Goal: Transaction & Acquisition: Purchase product/service

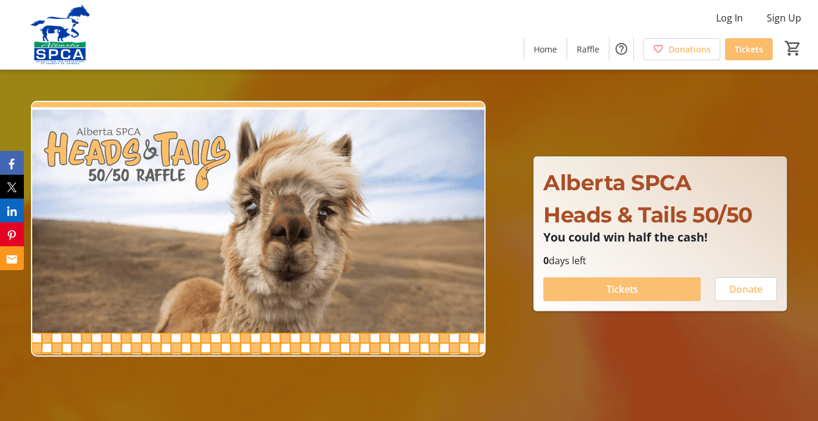
click at [604, 289] on span at bounding box center [622, 289] width 157 height 29
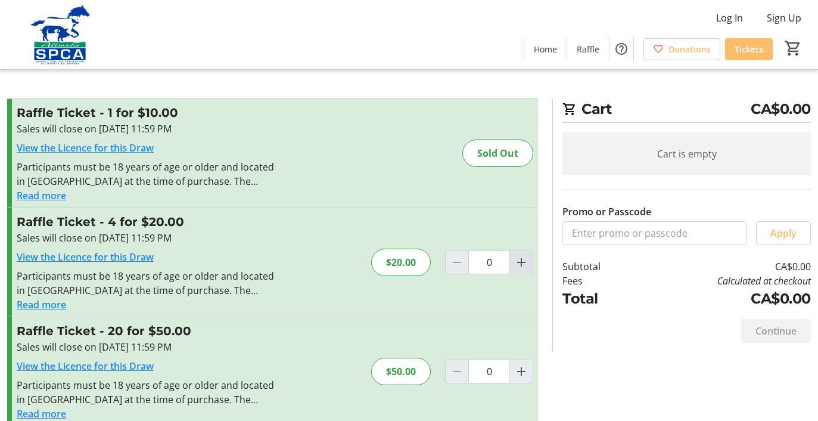
click at [527, 258] on mat-icon "Increment by one" at bounding box center [521, 262] width 14 height 14
type input "1"
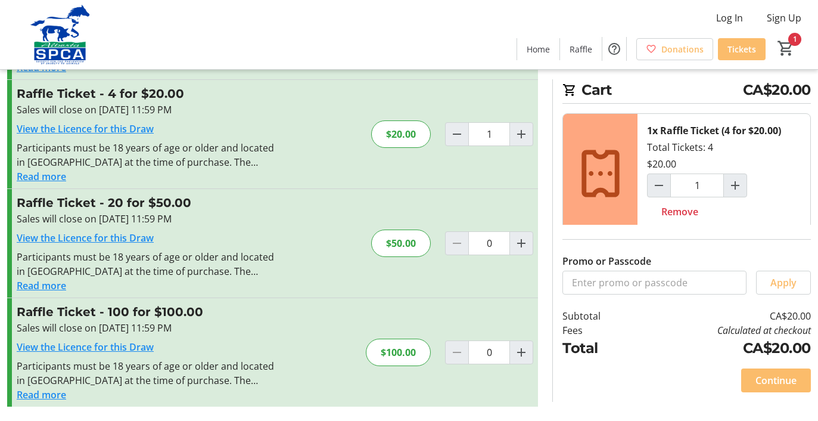
scroll to position [128, 0]
click at [777, 377] on span "Continue" at bounding box center [776, 380] width 41 height 14
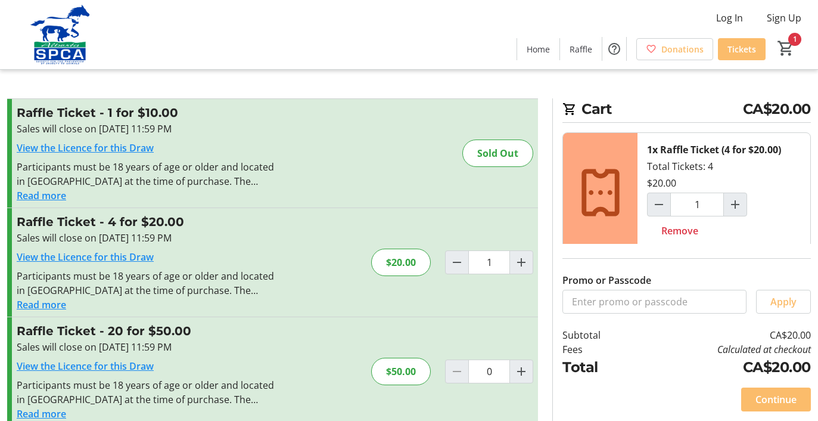
type input "0"
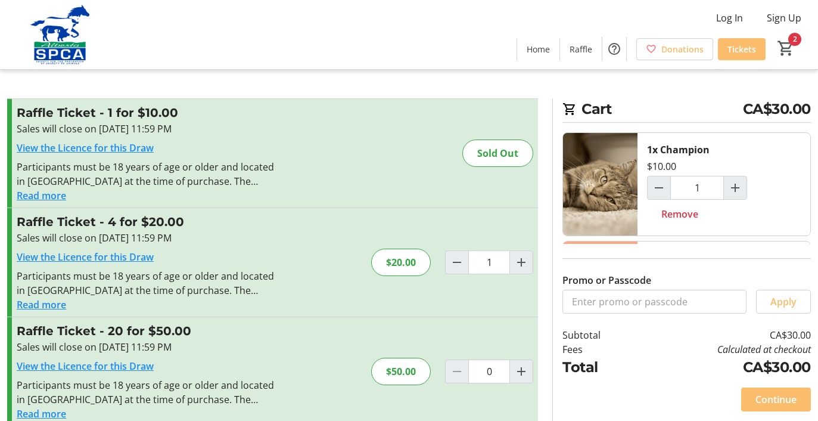
type input "0"
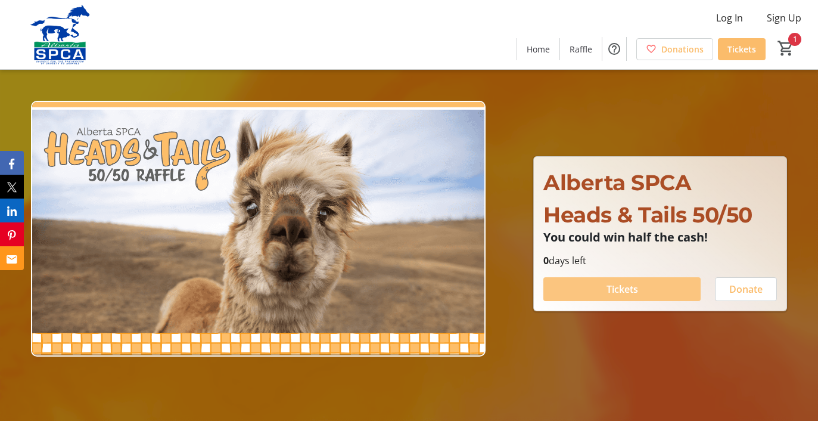
click at [625, 287] on span "Tickets" at bounding box center [623, 289] width 32 height 14
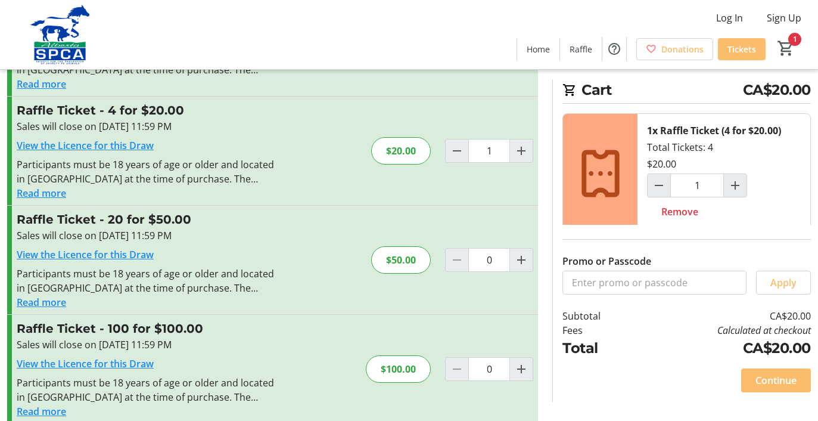
scroll to position [114, 0]
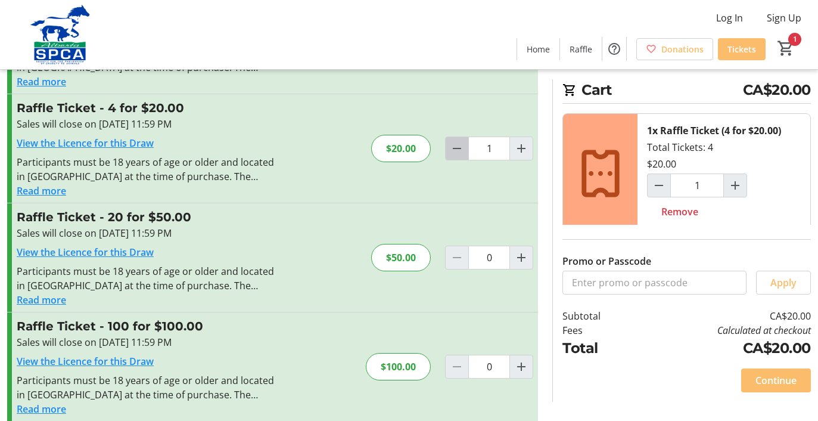
click at [455, 146] on mat-icon "Decrement by one" at bounding box center [457, 148] width 14 height 14
type input "0"
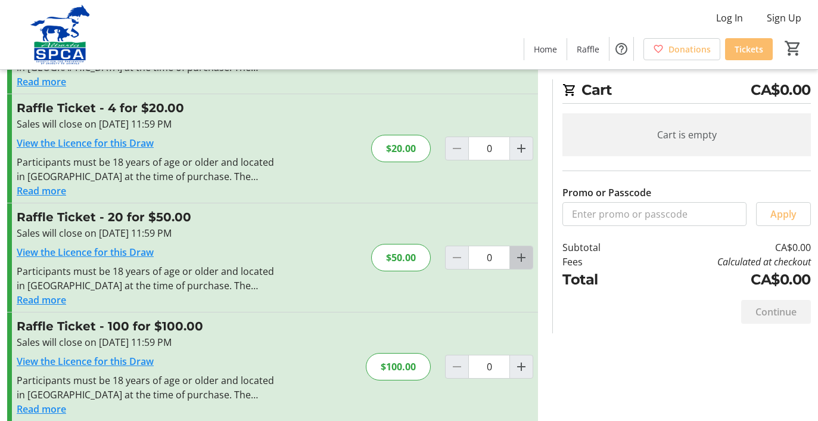
click at [522, 256] on mat-icon "Increment by one" at bounding box center [521, 257] width 14 height 14
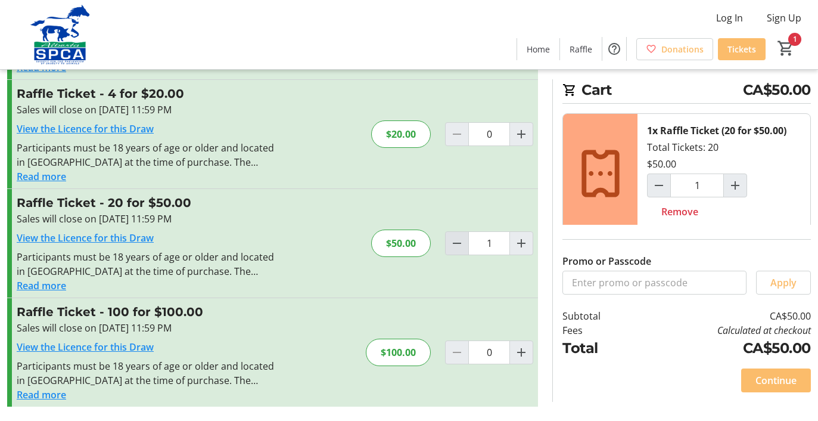
scroll to position [128, 0]
click at [455, 247] on mat-icon "Decrement by one" at bounding box center [457, 243] width 14 height 14
type input "0"
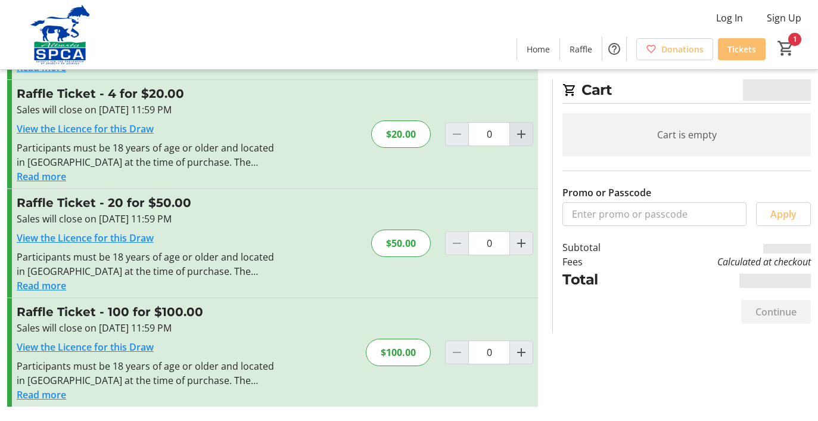
click at [523, 134] on mat-icon "Increment by one" at bounding box center [521, 134] width 14 height 14
type input "1"
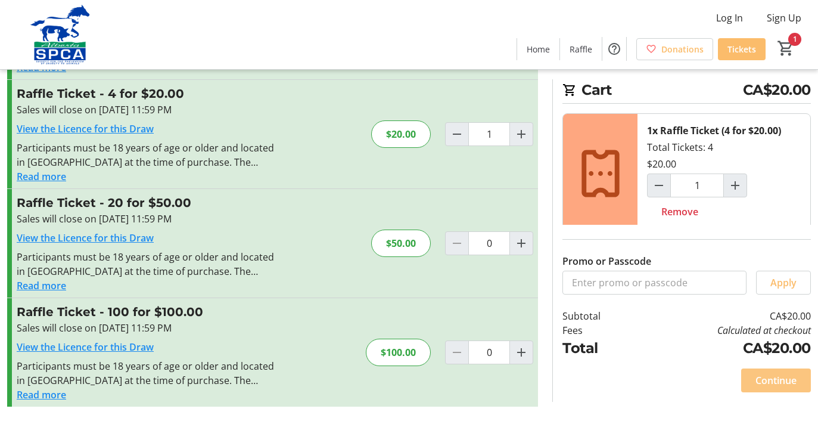
click at [773, 374] on span "Continue" at bounding box center [776, 380] width 41 height 14
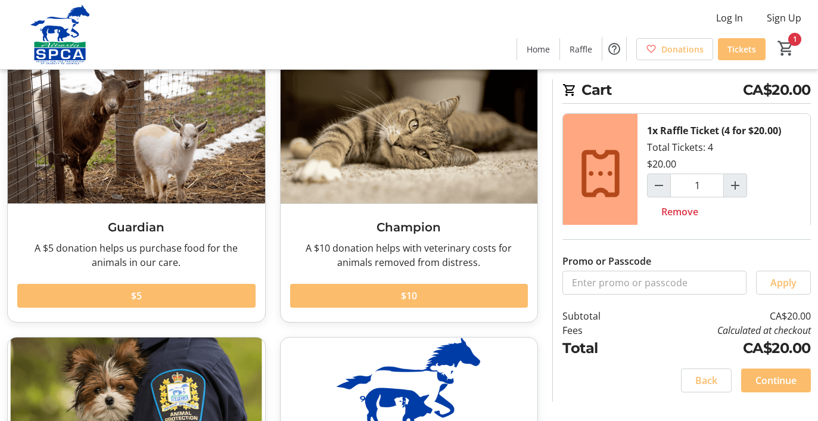
scroll to position [78, 0]
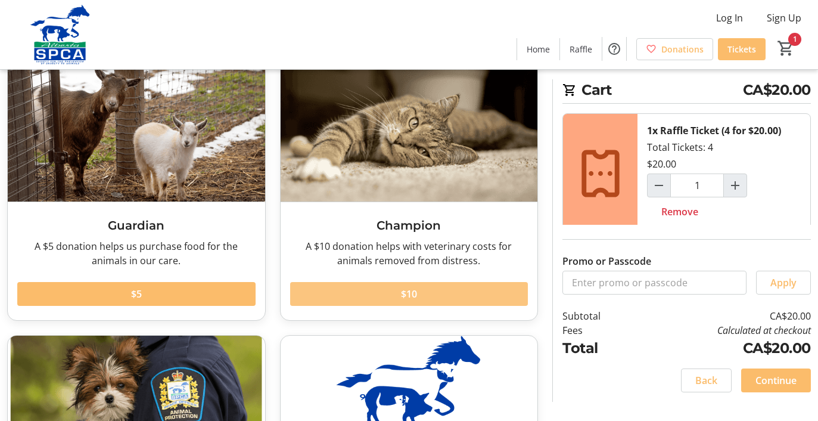
click at [426, 296] on span at bounding box center [409, 294] width 238 height 29
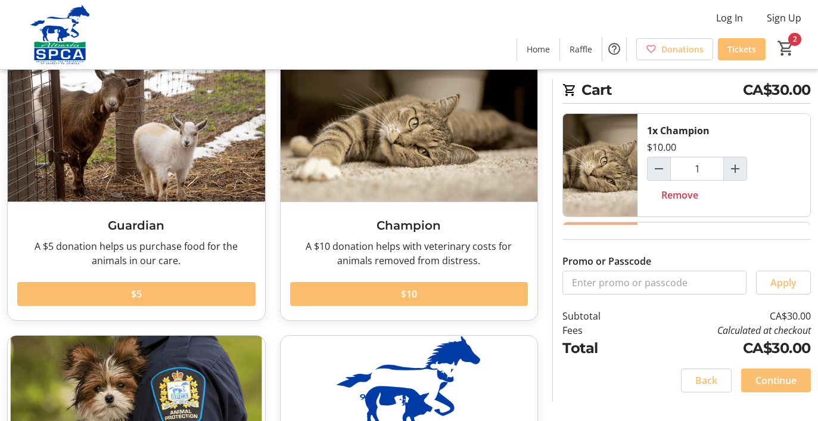
click at [775, 374] on span "Continue" at bounding box center [776, 380] width 41 height 14
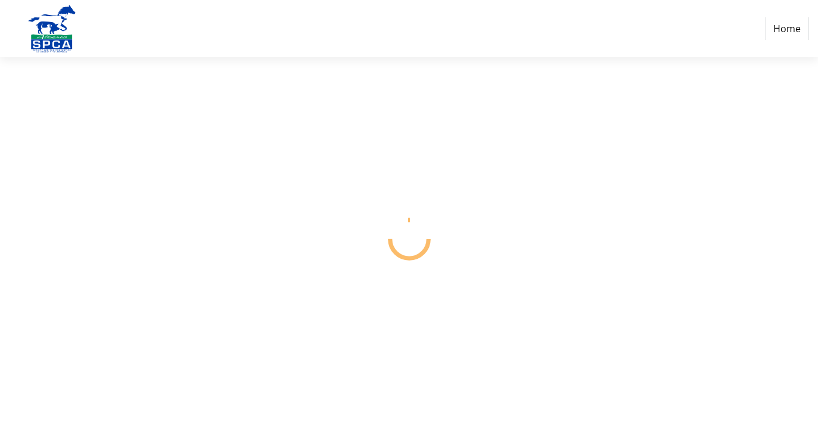
select select "CA"
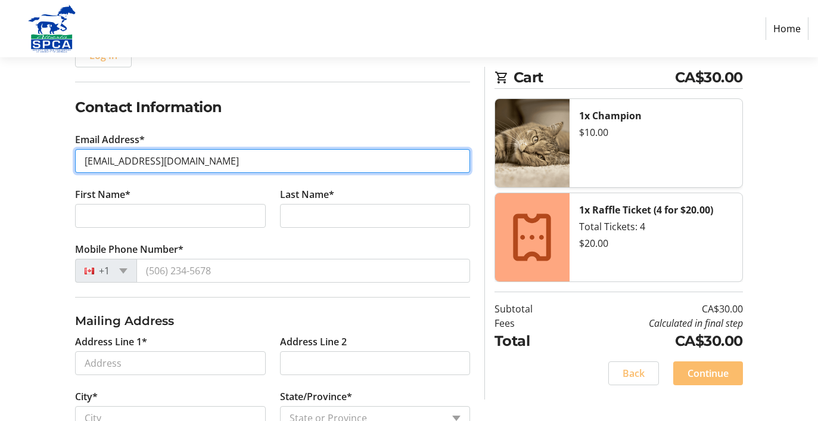
scroll to position [172, 0]
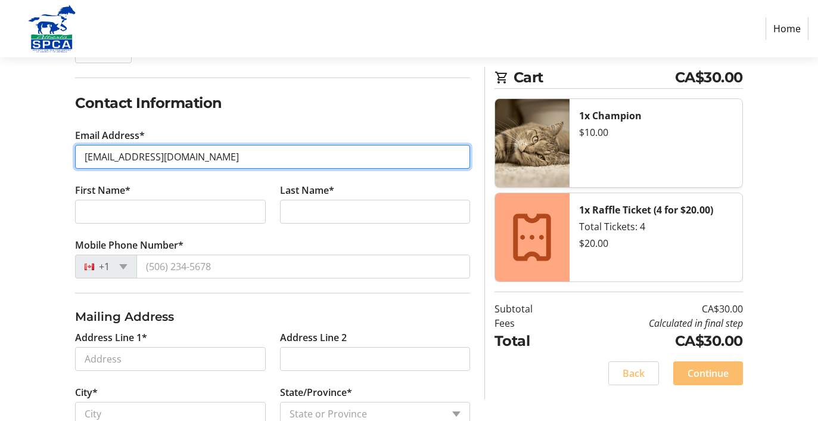
type input "wea10001@yahoo.ca"
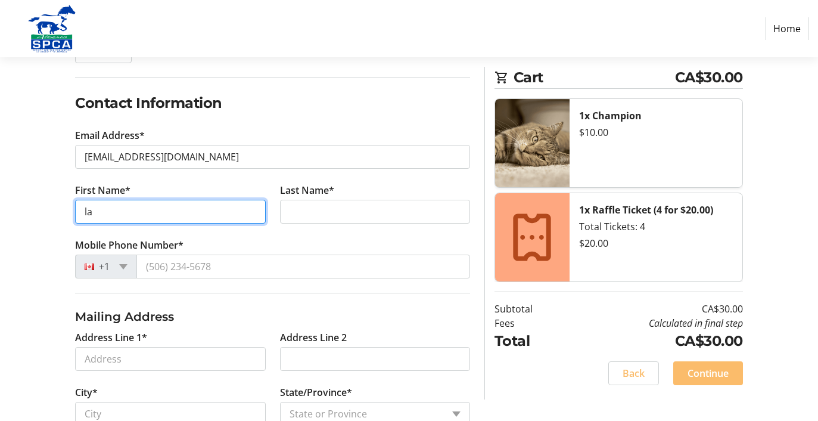
type input "l"
type input "Elan"
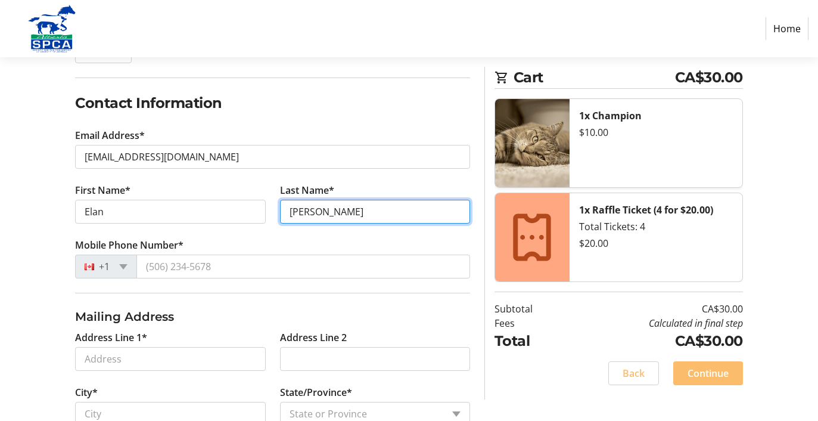
type input "Allen"
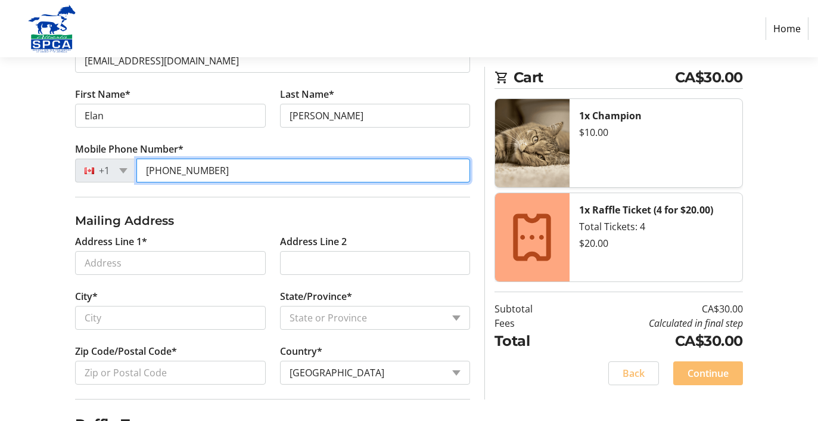
scroll to position [312, 0]
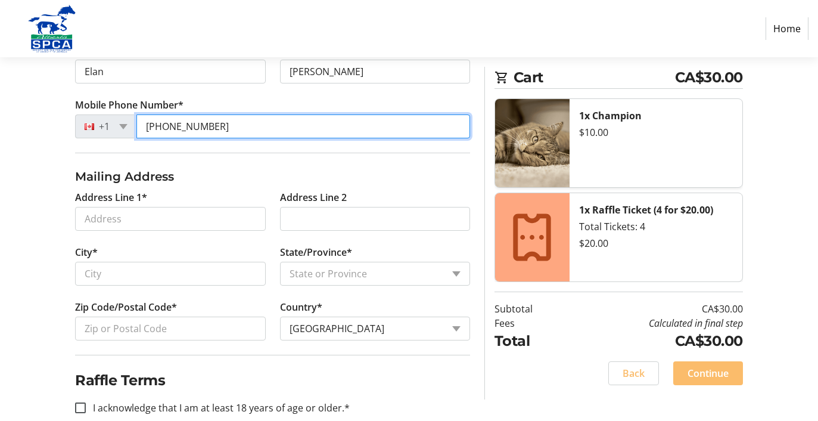
type input "(780) 691-2187"
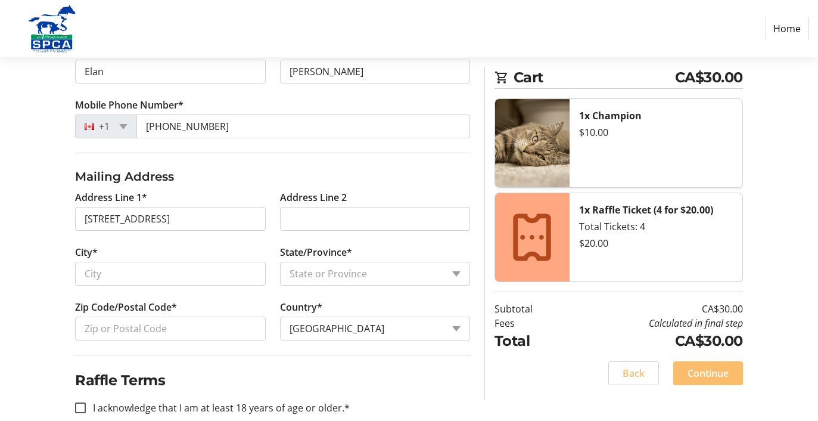
type input "10303 44 Street Northwest"
type input "Edmonton"
select select "AB"
type input "T6A 1V6"
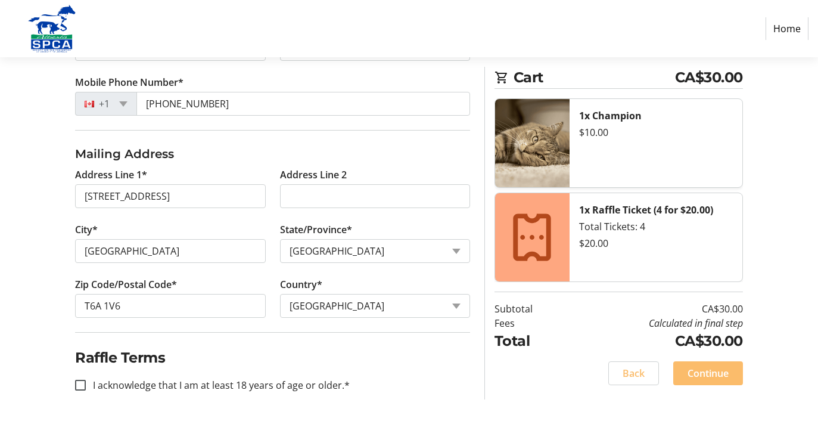
scroll to position [334, 0]
click at [83, 383] on input "I acknowledge that I am at least 18 years of age or older.*" at bounding box center [80, 385] width 11 height 11
checkbox input "true"
click at [697, 373] on span "Continue" at bounding box center [708, 373] width 41 height 14
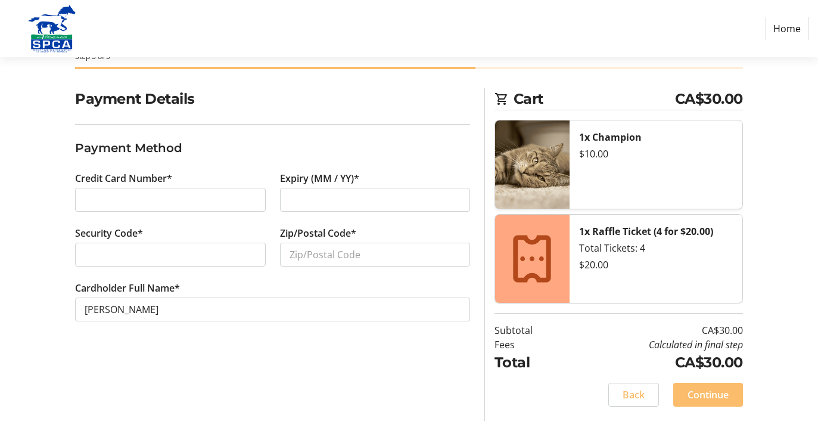
scroll to position [68, 0]
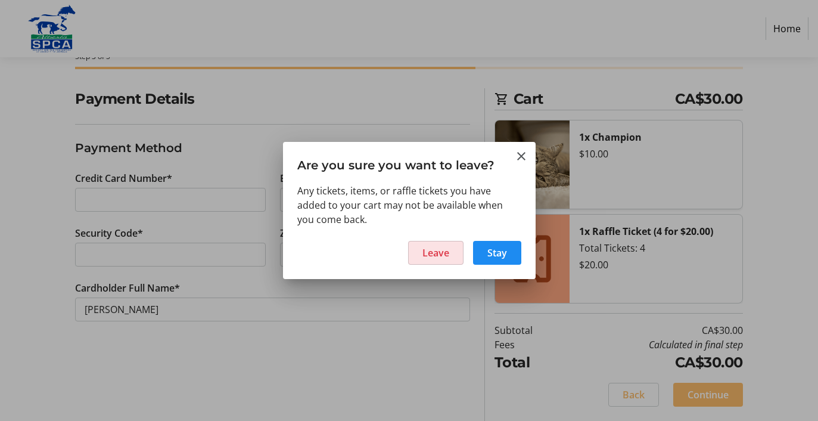
click at [442, 252] on span "Leave" at bounding box center [436, 253] width 27 height 14
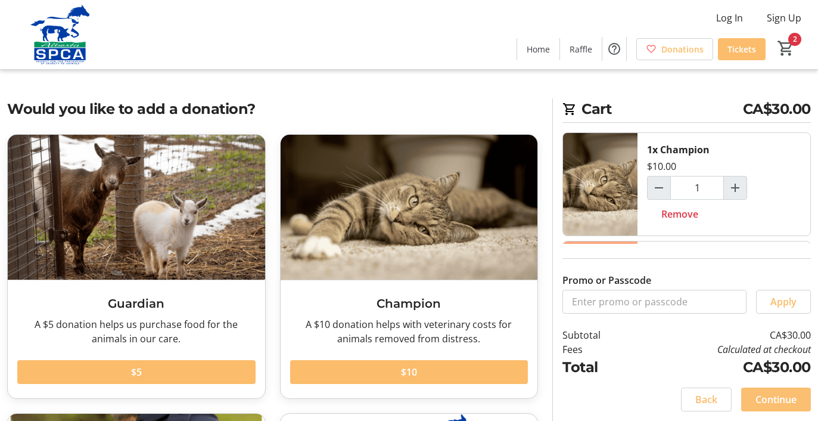
click at [784, 395] on span "Continue" at bounding box center [776, 399] width 41 height 14
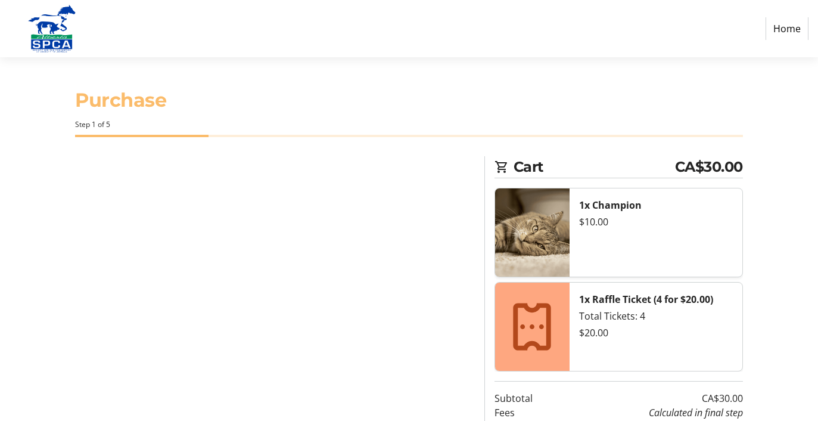
select select "CA"
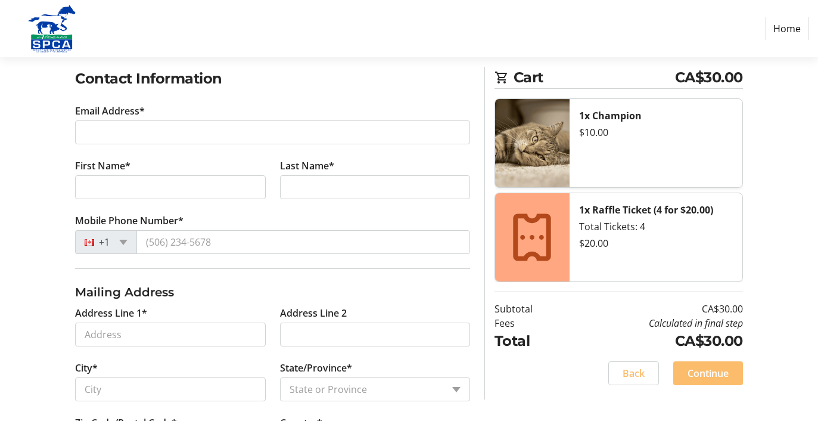
scroll to position [193, 0]
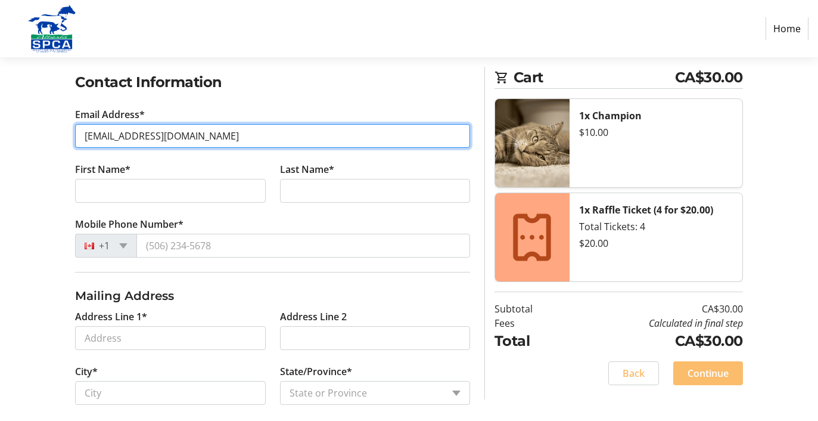
type input "wea10001@yahyoo.ca"
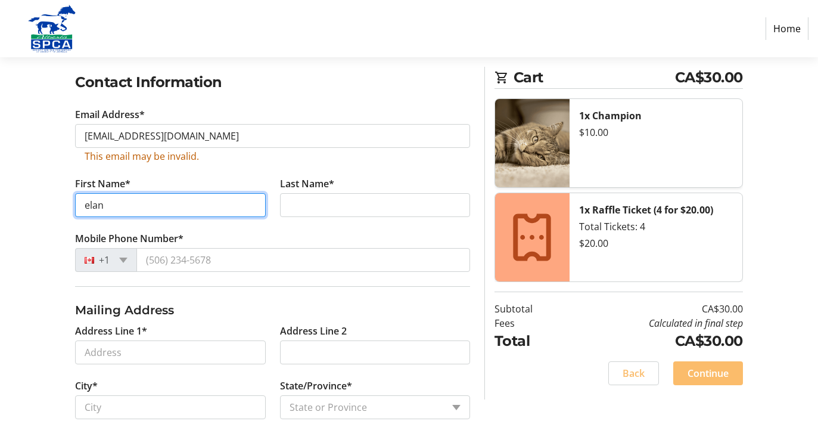
type input "elan"
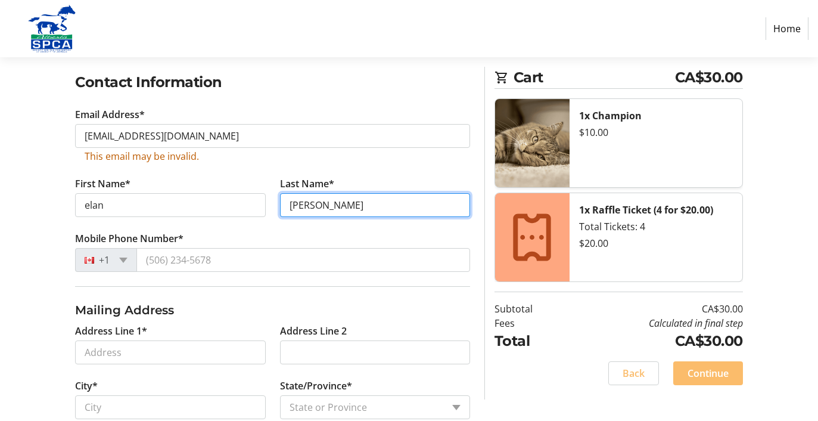
type input "allen"
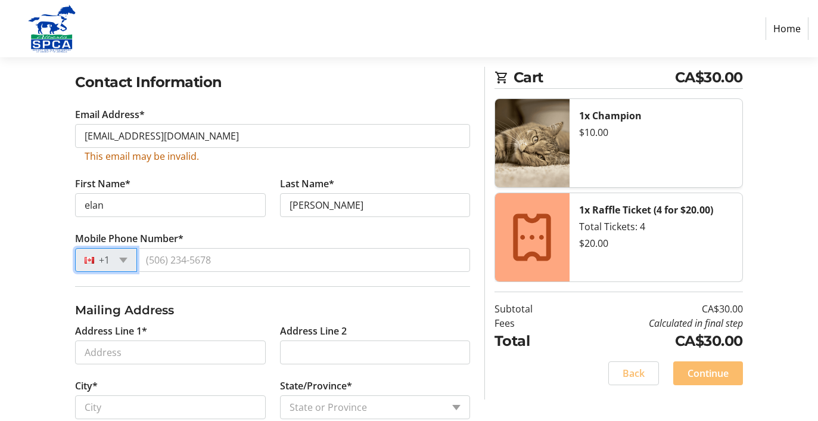
scroll to position [0, 0]
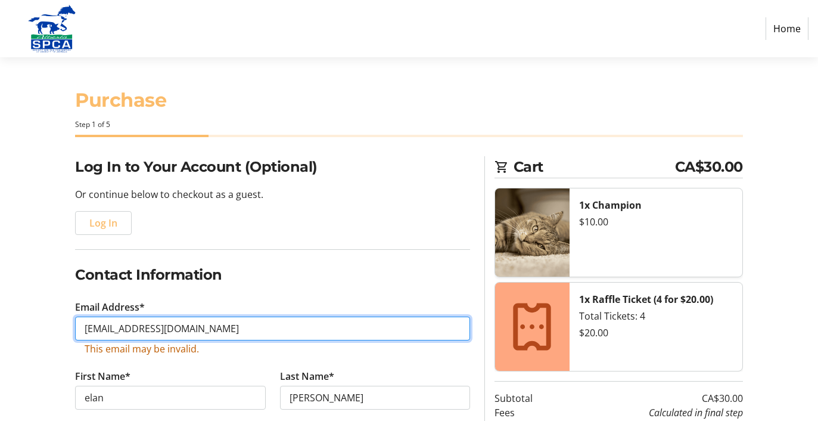
click at [158, 328] on input "wea10001@yahyoo.ca" at bounding box center [272, 329] width 395 height 24
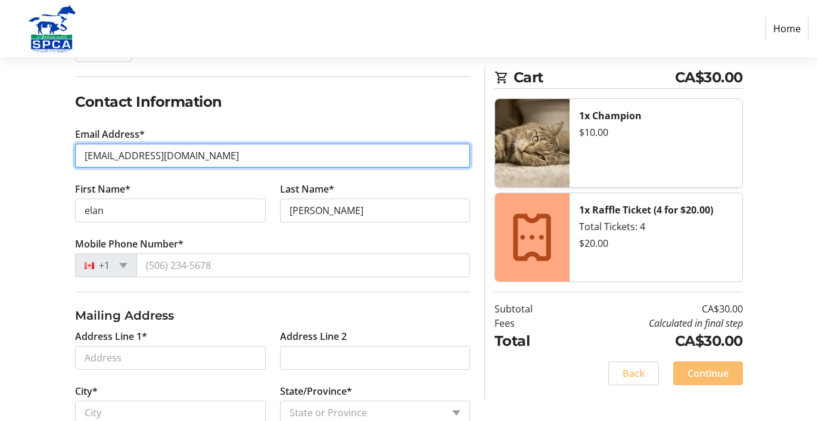
scroll to position [173, 0]
type input "wea10001@yahoo.ca"
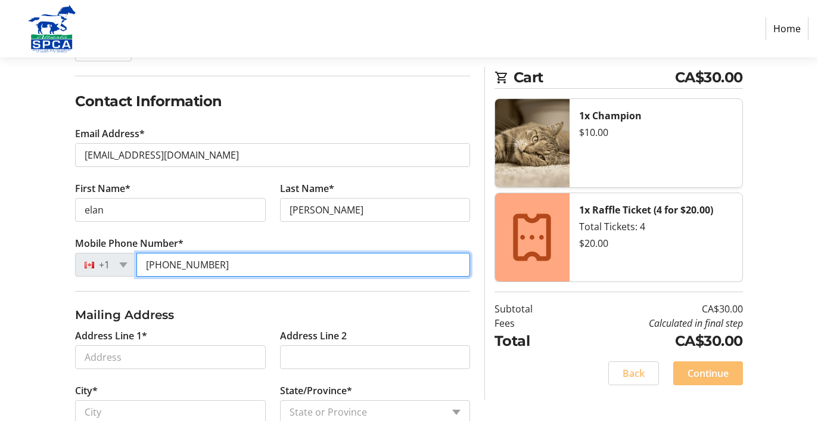
type input "(780) 691-2187"
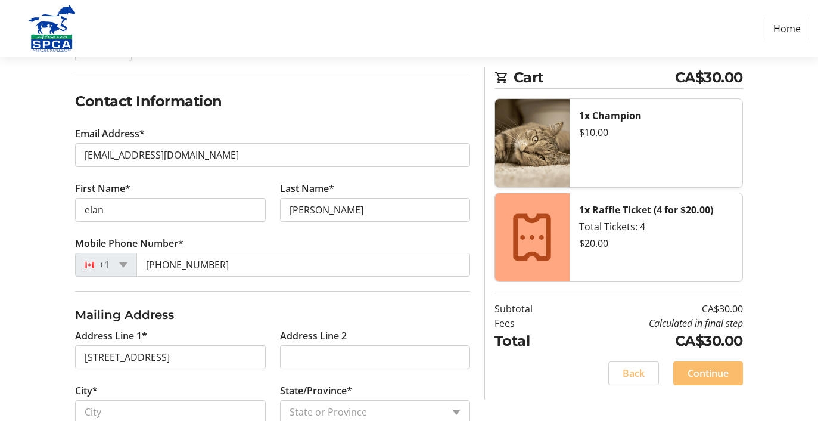
type input "10303 44 Street Northwest"
type input "Edmonton"
select select "AB"
type input "T6A 1V6"
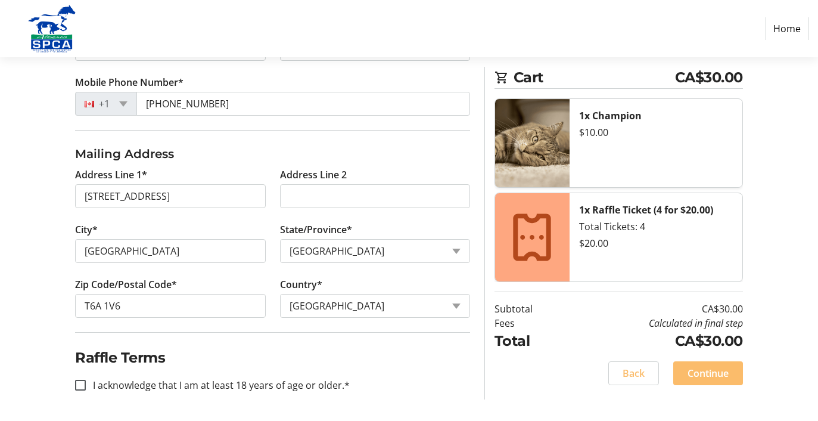
scroll to position [334, 0]
click at [83, 383] on input "I acknowledge that I am at least 18 years of age or older.*" at bounding box center [80, 385] width 11 height 11
checkbox input "true"
click at [706, 373] on span "Continue" at bounding box center [708, 373] width 41 height 14
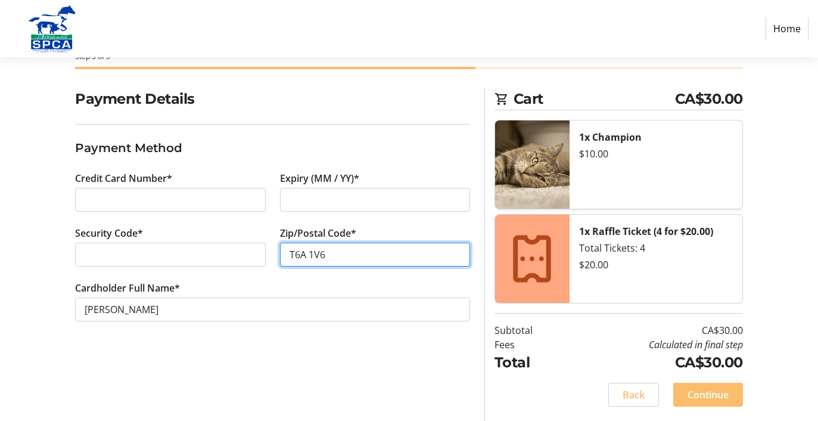
scroll to position [68, 0]
type input "T6A 1V6"
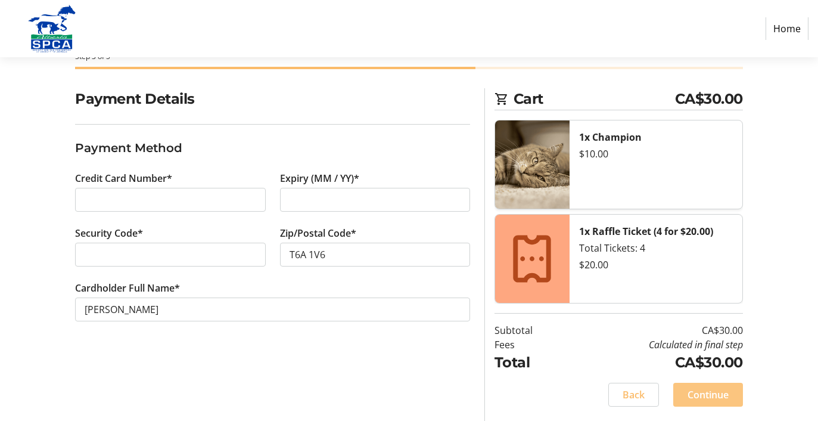
click at [708, 391] on span "Continue" at bounding box center [708, 394] width 41 height 14
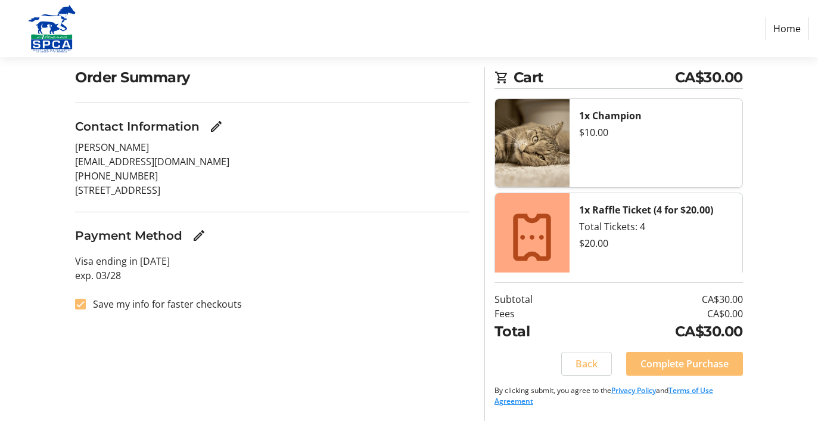
scroll to position [89, 0]
click at [671, 359] on span "Complete Purchase" at bounding box center [685, 363] width 88 height 14
